Goal: Information Seeking & Learning: Learn about a topic

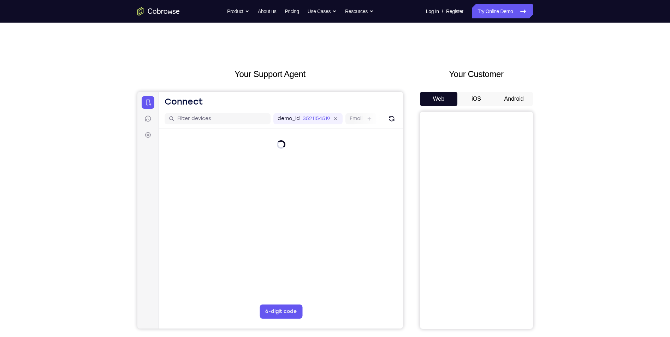
click at [528, 102] on button "Android" at bounding box center [514, 99] width 38 height 14
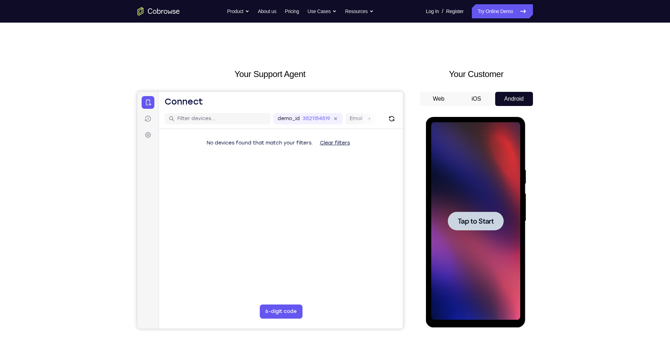
click at [499, 211] on div at bounding box center [475, 221] width 89 height 198
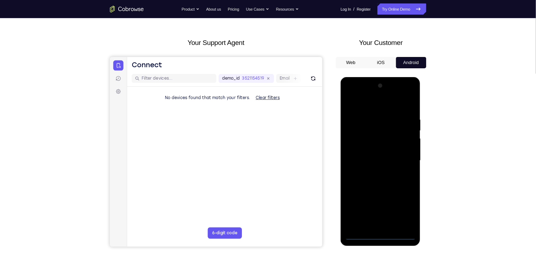
scroll to position [35, 0]
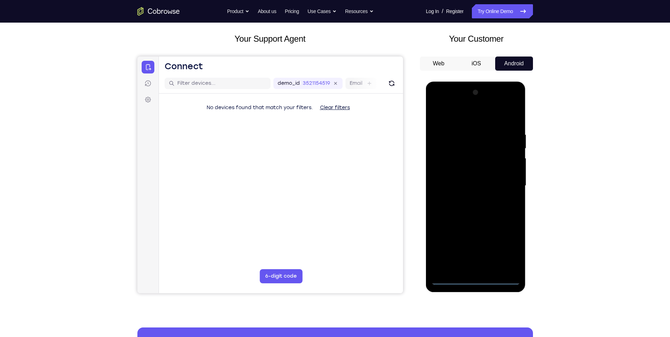
click at [474, 283] on div at bounding box center [475, 186] width 89 height 198
click at [503, 252] on div at bounding box center [475, 186] width 89 height 198
click at [465, 123] on div at bounding box center [475, 186] width 89 height 198
click at [506, 179] on div at bounding box center [475, 186] width 89 height 198
click at [479, 248] on div at bounding box center [475, 186] width 89 height 198
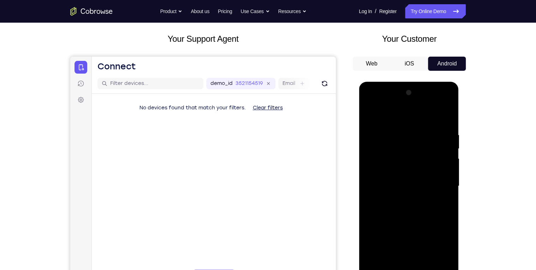
scroll to position [120, 0]
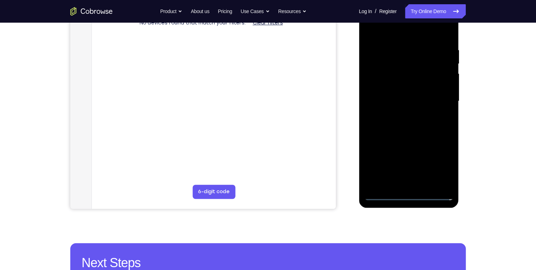
click at [403, 184] on div at bounding box center [408, 101] width 89 height 198
click at [402, 98] on div at bounding box center [408, 101] width 89 height 198
click at [400, 100] on div at bounding box center [408, 101] width 89 height 198
click at [382, 123] on div at bounding box center [408, 101] width 89 height 198
click at [417, 137] on div at bounding box center [408, 101] width 89 height 198
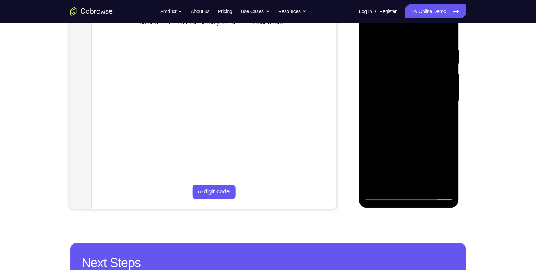
click at [426, 181] on div at bounding box center [408, 101] width 89 height 198
click at [396, 140] on div at bounding box center [408, 101] width 89 height 198
click at [390, 83] on div at bounding box center [408, 101] width 89 height 198
click at [382, 30] on div at bounding box center [408, 101] width 89 height 198
drag, startPoint x: 410, startPoint y: 89, endPoint x: 412, endPoint y: 52, distance: 37.2
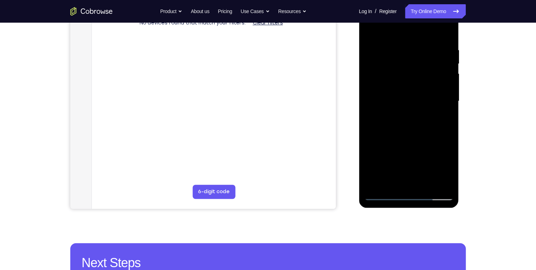
click at [412, 59] on div at bounding box center [408, 101] width 89 height 198
drag, startPoint x: 425, startPoint y: 76, endPoint x: 423, endPoint y: 83, distance: 6.9
click at [423, 83] on div at bounding box center [408, 101] width 89 height 198
click at [428, 118] on div at bounding box center [408, 101] width 89 height 198
drag, startPoint x: 398, startPoint y: 68, endPoint x: 396, endPoint y: 167, distance: 99.3
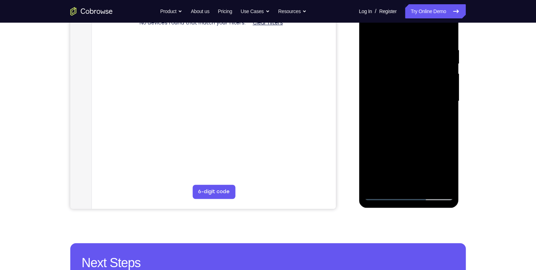
click at [396, 161] on div at bounding box center [408, 101] width 89 height 198
drag, startPoint x: 412, startPoint y: 107, endPoint x: 415, endPoint y: 131, distance: 23.8
click at [415, 131] on div at bounding box center [408, 101] width 89 height 198
drag, startPoint x: 413, startPoint y: 88, endPoint x: 415, endPoint y: 241, distance: 153.0
click at [415, 209] on html "Online web based iOS Simulators and Android Emulators. Run iPhone, iPad, Mobile…" at bounding box center [409, 103] width 101 height 212
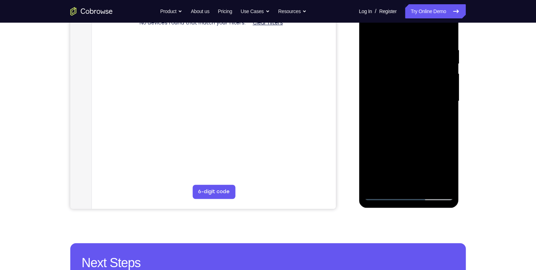
drag, startPoint x: 412, startPoint y: 124, endPoint x: 413, endPoint y: 149, distance: 25.5
click at [413, 148] on div at bounding box center [408, 101] width 89 height 198
drag, startPoint x: 401, startPoint y: 46, endPoint x: 389, endPoint y: 1, distance: 46.1
click at [389, 1] on div at bounding box center [409, 102] width 100 height 211
click at [406, 70] on div at bounding box center [408, 101] width 89 height 198
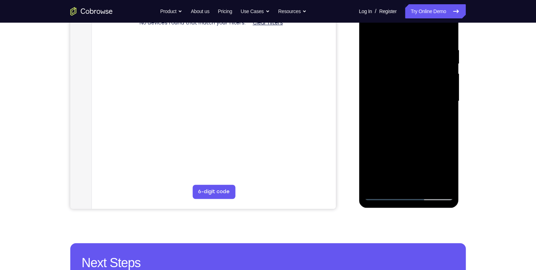
drag, startPoint x: 406, startPoint y: 77, endPoint x: 408, endPoint y: 151, distance: 73.5
click at [408, 147] on div at bounding box center [408, 101] width 89 height 198
click at [398, 181] on div at bounding box center [408, 101] width 89 height 198
click at [446, 119] on div at bounding box center [408, 101] width 89 height 198
click at [392, 184] on div at bounding box center [408, 101] width 89 height 198
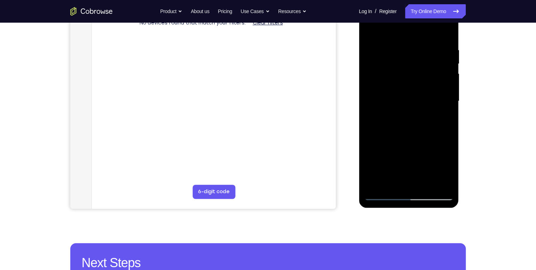
click at [411, 172] on div at bounding box center [408, 101] width 89 height 198
click at [444, 114] on div at bounding box center [408, 101] width 89 height 198
click at [370, 33] on div at bounding box center [408, 101] width 89 height 198
drag, startPoint x: 430, startPoint y: 120, endPoint x: 430, endPoint y: 98, distance: 22.3
click at [430, 100] on div at bounding box center [408, 101] width 89 height 198
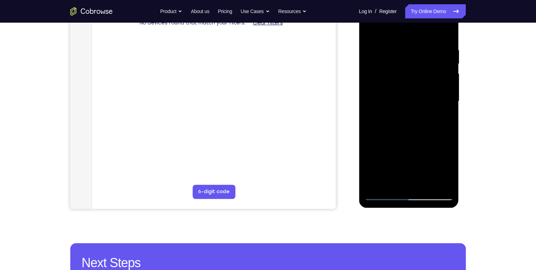
click at [429, 105] on div at bounding box center [408, 101] width 89 height 198
click at [370, 34] on div at bounding box center [408, 101] width 89 height 198
drag, startPoint x: 413, startPoint y: 107, endPoint x: 413, endPoint y: 131, distance: 23.3
click at [413, 131] on div at bounding box center [408, 101] width 89 height 198
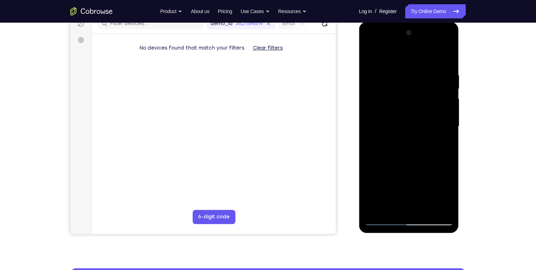
scroll to position [64, 0]
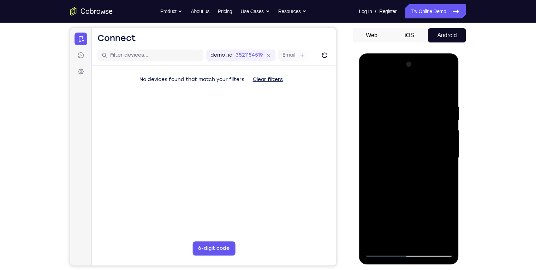
click at [418, 76] on div at bounding box center [408, 158] width 89 height 198
drag, startPoint x: 441, startPoint y: 126, endPoint x: 439, endPoint y: 108, distance: 18.1
click at [439, 111] on div at bounding box center [408, 158] width 89 height 198
click at [413, 136] on div at bounding box center [408, 158] width 89 height 198
click at [408, 173] on div at bounding box center [408, 158] width 89 height 198
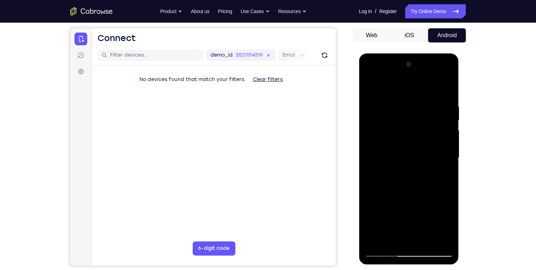
click at [447, 239] on div at bounding box center [408, 158] width 89 height 198
click at [413, 224] on div at bounding box center [408, 158] width 89 height 198
click at [401, 238] on div at bounding box center [408, 158] width 89 height 198
click at [388, 240] on div at bounding box center [408, 158] width 89 height 198
click at [413, 77] on div at bounding box center [408, 158] width 89 height 198
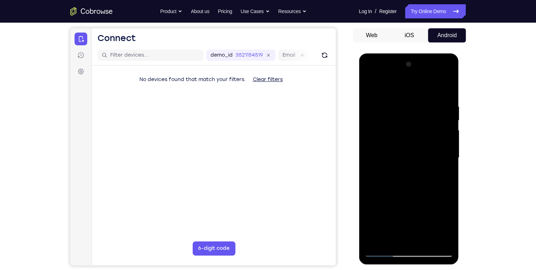
click at [375, 107] on div at bounding box center [408, 158] width 89 height 198
click at [390, 102] on div at bounding box center [408, 158] width 89 height 198
click at [437, 116] on div at bounding box center [408, 158] width 89 height 198
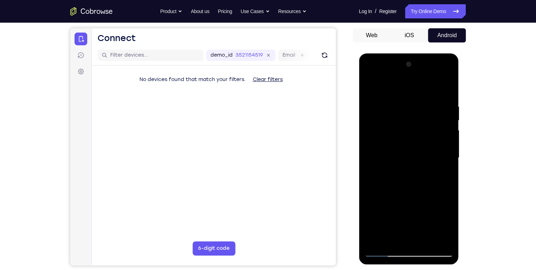
click at [437, 116] on div at bounding box center [408, 158] width 89 height 198
click at [376, 138] on div at bounding box center [408, 158] width 89 height 198
click at [405, 236] on div at bounding box center [408, 158] width 89 height 198
click at [425, 149] on div at bounding box center [408, 158] width 89 height 198
click at [422, 240] on div at bounding box center [408, 158] width 89 height 198
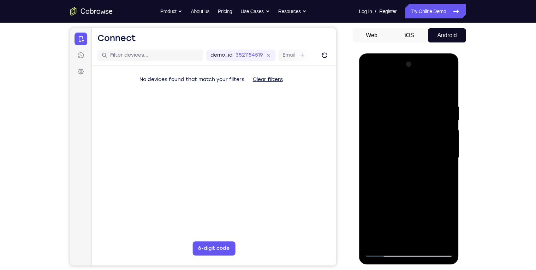
click at [440, 239] on div at bounding box center [408, 158] width 89 height 198
click at [438, 240] on div at bounding box center [408, 158] width 89 height 198
click at [445, 93] on div at bounding box center [408, 158] width 89 height 198
click at [413, 95] on div at bounding box center [408, 158] width 89 height 198
click at [447, 120] on div at bounding box center [408, 158] width 89 height 198
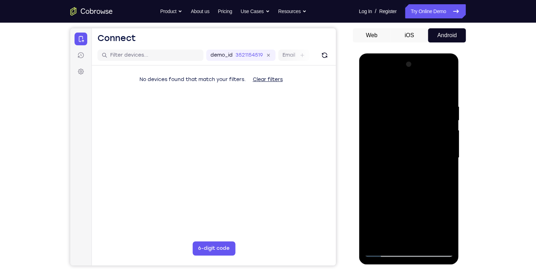
click at [447, 120] on div at bounding box center [408, 158] width 89 height 198
click at [447, 121] on div at bounding box center [408, 158] width 89 height 198
click at [367, 137] on div at bounding box center [408, 158] width 89 height 198
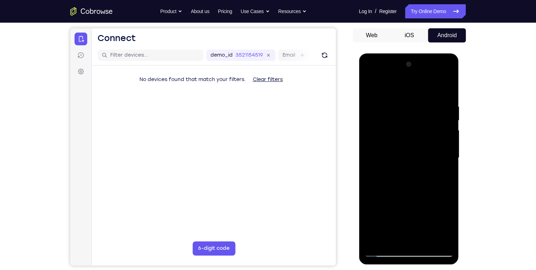
click at [370, 137] on div at bounding box center [408, 158] width 89 height 198
click at [373, 155] on div at bounding box center [408, 158] width 89 height 198
click at [381, 89] on div at bounding box center [408, 158] width 89 height 198
drag, startPoint x: 428, startPoint y: 196, endPoint x: 424, endPoint y: 137, distance: 59.5
click at [424, 137] on div at bounding box center [408, 158] width 89 height 198
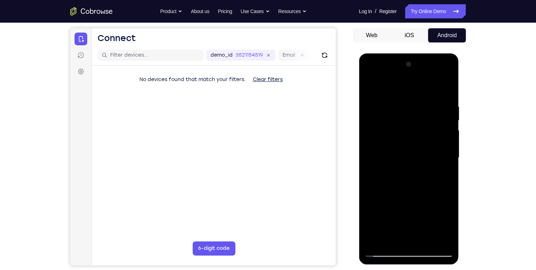
drag, startPoint x: 438, startPoint y: 191, endPoint x: 436, endPoint y: 129, distance: 62.9
click at [436, 132] on div at bounding box center [408, 158] width 89 height 198
drag, startPoint x: 423, startPoint y: 176, endPoint x: 420, endPoint y: 155, distance: 21.4
click at [420, 155] on div at bounding box center [408, 158] width 89 height 198
click at [439, 117] on div at bounding box center [408, 158] width 89 height 198
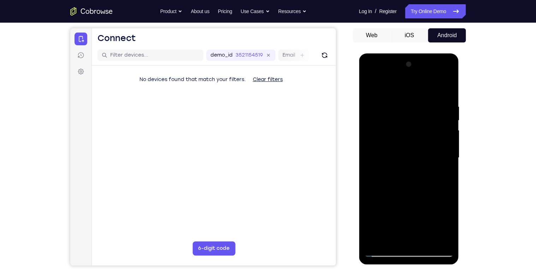
drag, startPoint x: 414, startPoint y: 112, endPoint x: 425, endPoint y: 162, distance: 51.3
click at [425, 161] on div at bounding box center [408, 158] width 89 height 198
click at [450, 147] on div at bounding box center [408, 158] width 89 height 198
click at [449, 148] on div at bounding box center [408, 158] width 89 height 198
click at [448, 148] on div at bounding box center [408, 158] width 89 height 198
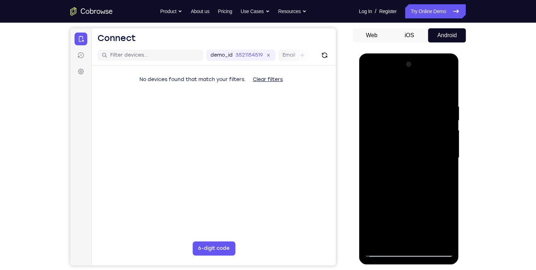
click at [371, 87] on div at bounding box center [408, 158] width 89 height 198
click at [369, 85] on div at bounding box center [408, 158] width 89 height 198
click at [444, 88] on div at bounding box center [408, 158] width 89 height 198
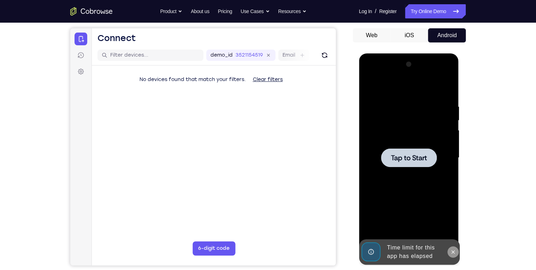
click at [453, 250] on icon at bounding box center [453, 252] width 6 height 6
